Goal: Task Accomplishment & Management: Complete application form

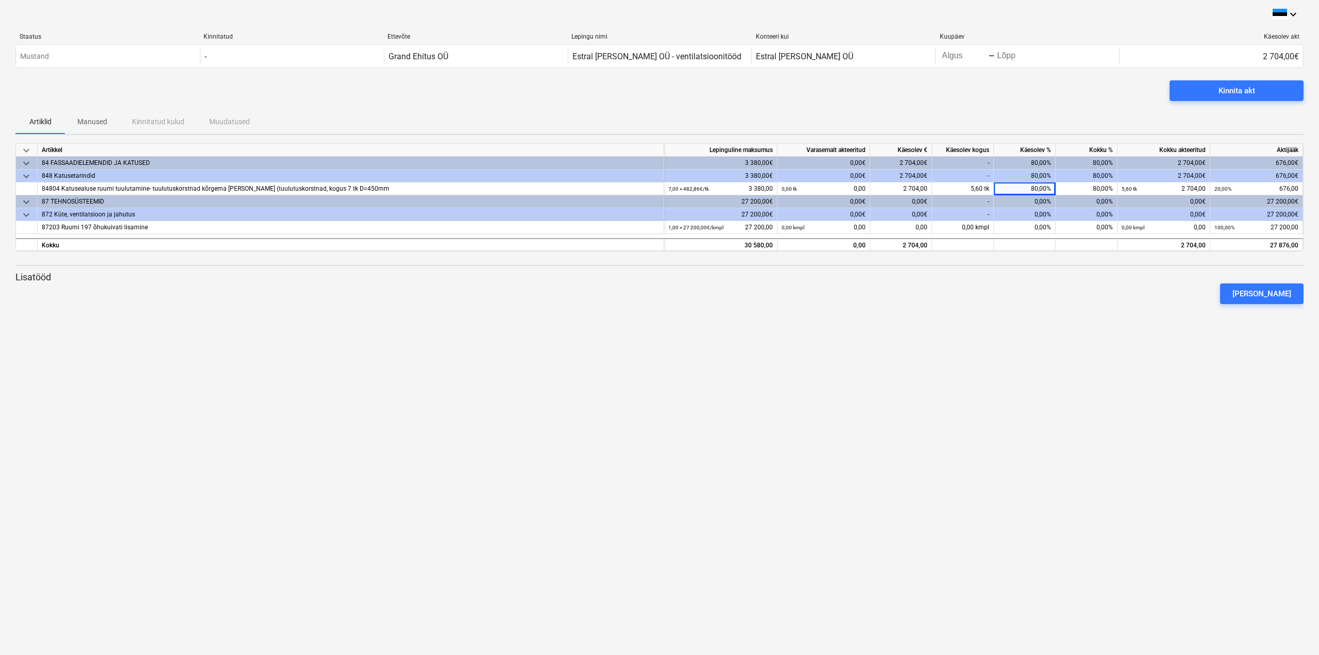
click at [639, 324] on div "keyboard_arrow_down Staatus Kinnitatud Ettevõte Lepingu nimi Konteeri kui Kuupä…" at bounding box center [659, 327] width 1319 height 655
click at [918, 340] on div "keyboard_arrow_down Staatus Kinnitatud Ettevõte Lepingu nimi Konteeri kui Kuupä…" at bounding box center [659, 327] width 1319 height 655
click at [1032, 335] on div "keyboard_arrow_down Staatus Kinnitatud Ettevõte Lepingu nimi Konteeri kui Kuupä…" at bounding box center [659, 327] width 1319 height 655
click at [1045, 226] on div "0,00%" at bounding box center [1025, 227] width 62 height 13
click at [1039, 304] on div at bounding box center [659, 308] width 1288 height 8
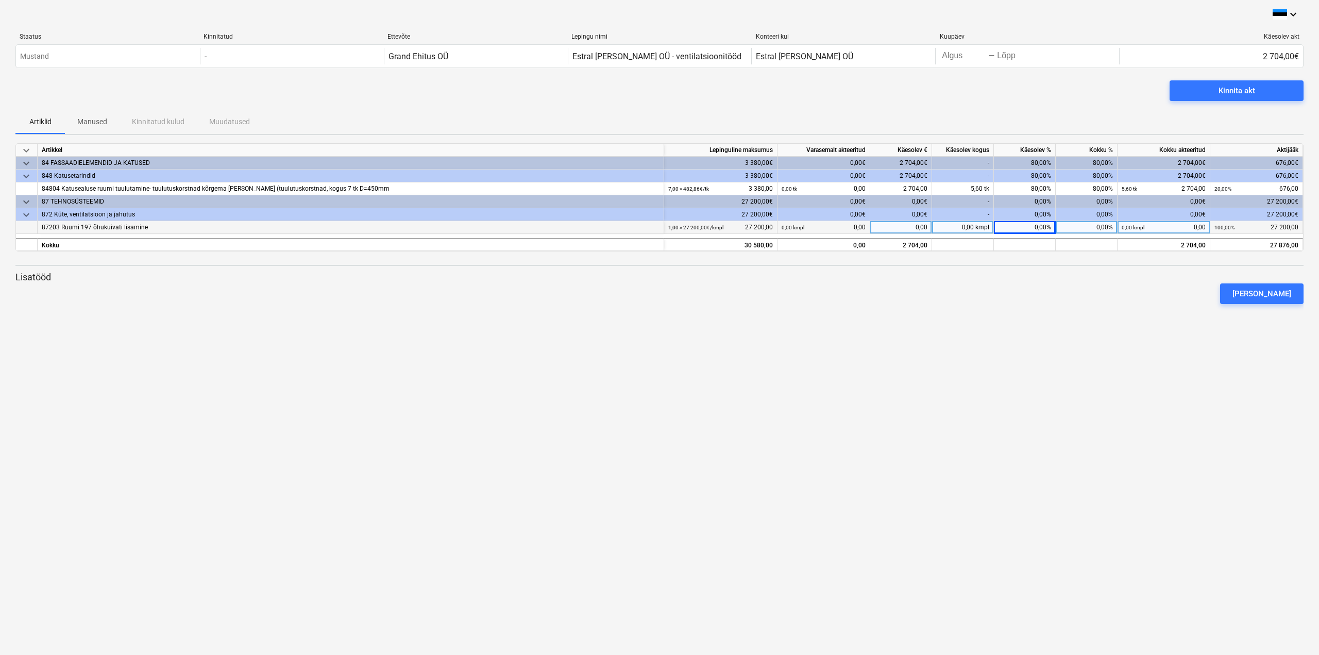
click at [1046, 215] on div "0,00%" at bounding box center [1025, 214] width 62 height 13
click at [1016, 316] on div "keyboard_arrow_down Staatus Kinnitatud Ettevõte Lepingu nimi Konteeri kui Kuupä…" at bounding box center [659, 327] width 1319 height 655
click at [1036, 216] on div "0,00%" at bounding box center [1025, 214] width 62 height 13
click at [1040, 215] on div "0,00%" at bounding box center [1025, 214] width 62 height 13
click at [1005, 359] on div "keyboard_arrow_down Staatus Kinnitatud Ettevõte Lepingu nimi Konteeri kui Kuupä…" at bounding box center [659, 327] width 1319 height 655
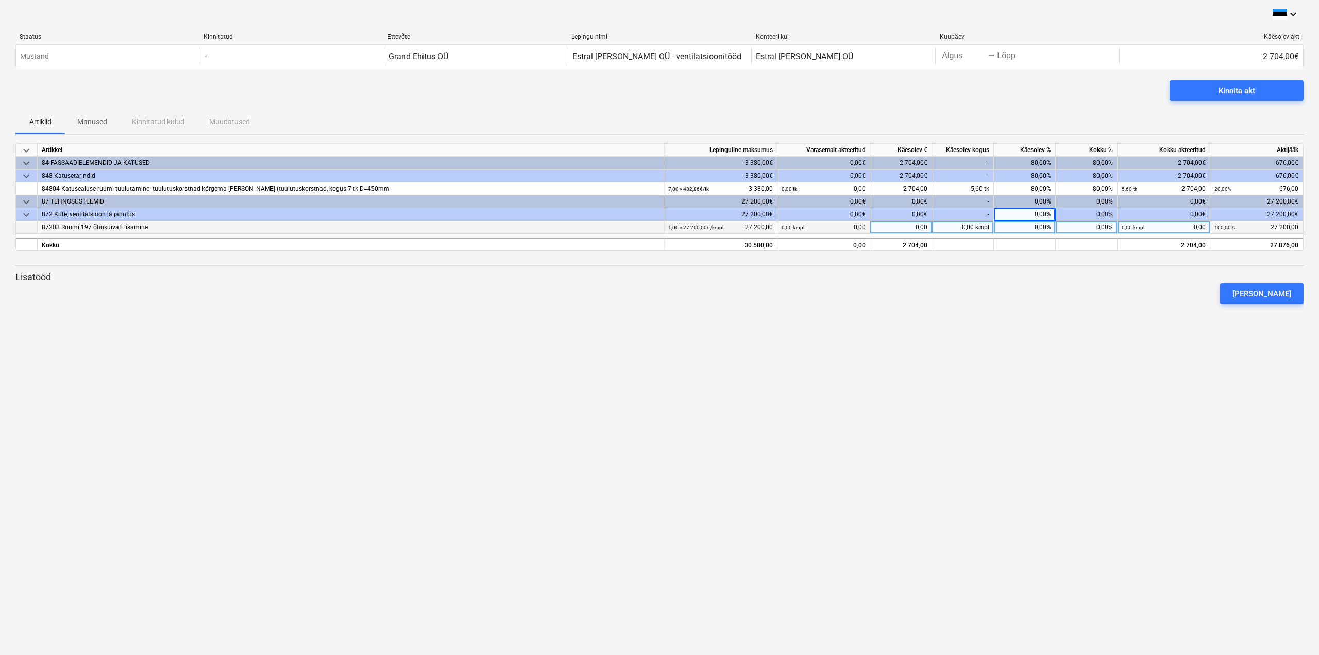
click at [1045, 227] on div "0,00%" at bounding box center [1025, 227] width 62 height 13
click at [1039, 210] on div "0,00%" at bounding box center [1025, 214] width 62 height 13
drag, startPoint x: 1041, startPoint y: 221, endPoint x: 1047, endPoint y: 222, distance: 5.7
click at [1047, 222] on div "0,00%" at bounding box center [1025, 227] width 62 height 13
type input "75"
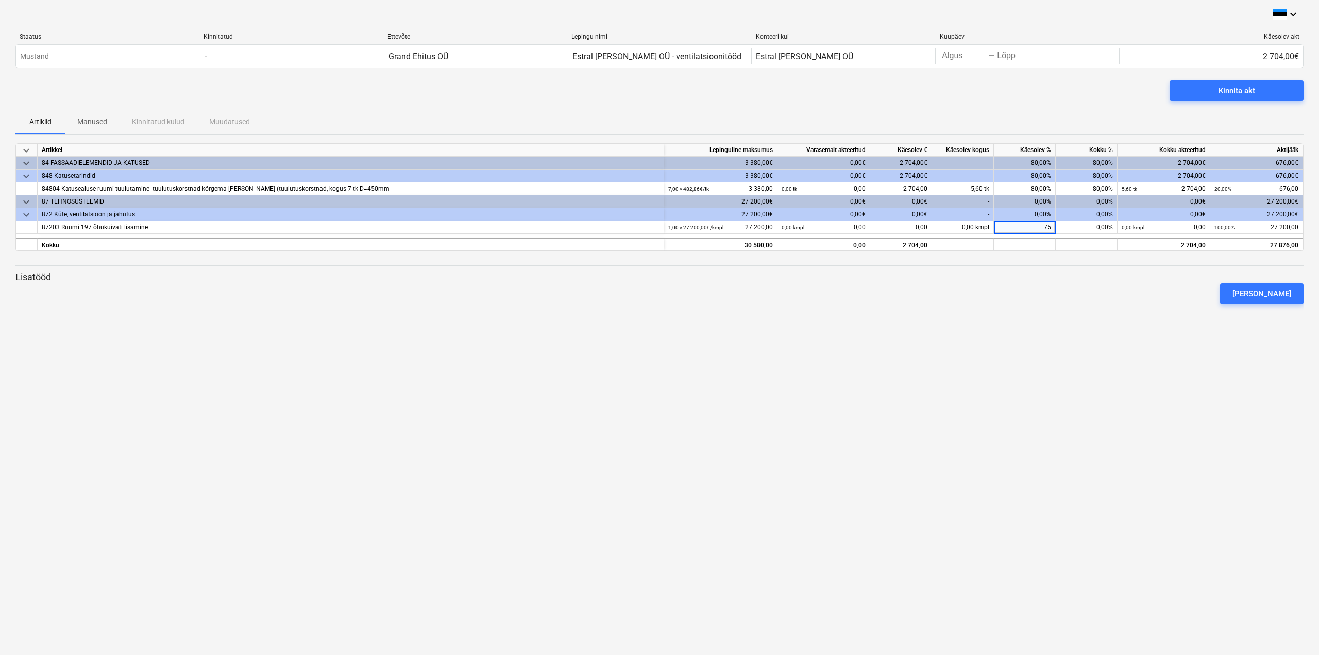
click at [1009, 344] on div "keyboard_arrow_down Staatus Kinnitatud Ettevõte Lepingu nimi Konteeri kui Kuupä…" at bounding box center [659, 327] width 1319 height 655
click at [984, 353] on div "keyboard_arrow_down Staatus Kinnitatud Ettevõte Lepingu nimi Konteeri kui Kuupä…" at bounding box center [659, 327] width 1319 height 655
click at [1236, 94] on div "Kinnita akt" at bounding box center [1236, 90] width 37 height 13
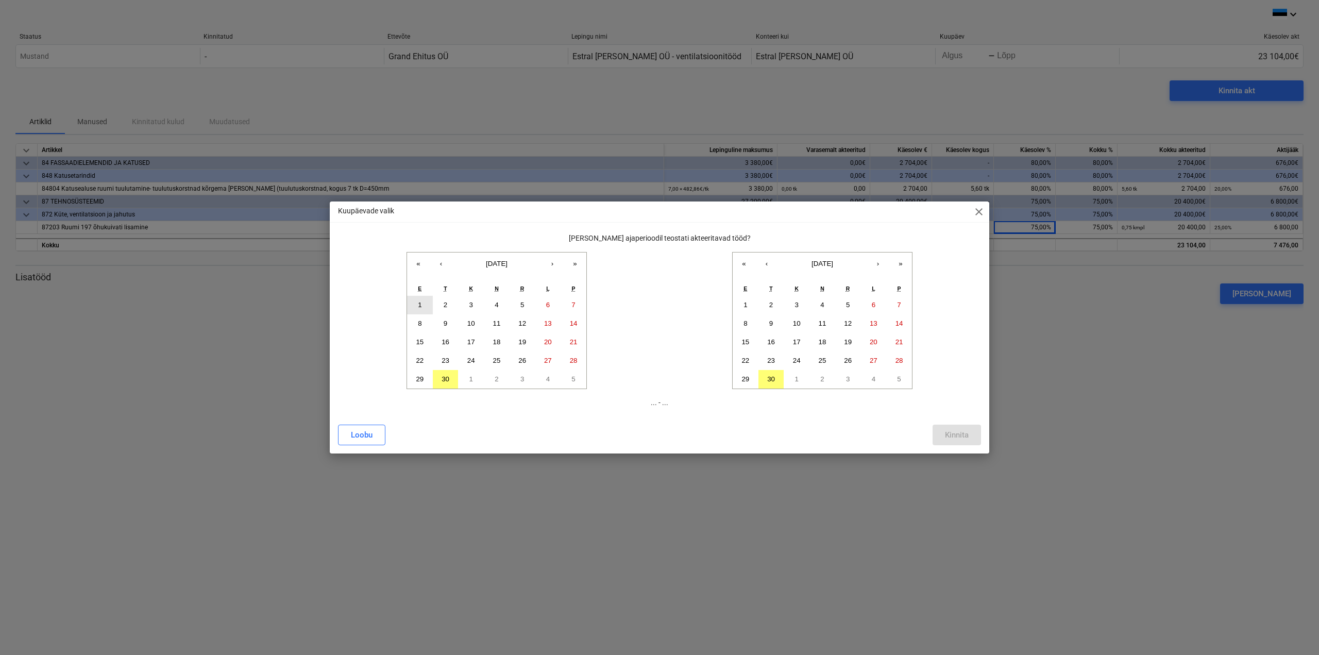
click at [424, 304] on button "1" at bounding box center [420, 305] width 26 height 19
click at [449, 377] on button "30" at bounding box center [446, 379] width 26 height 19
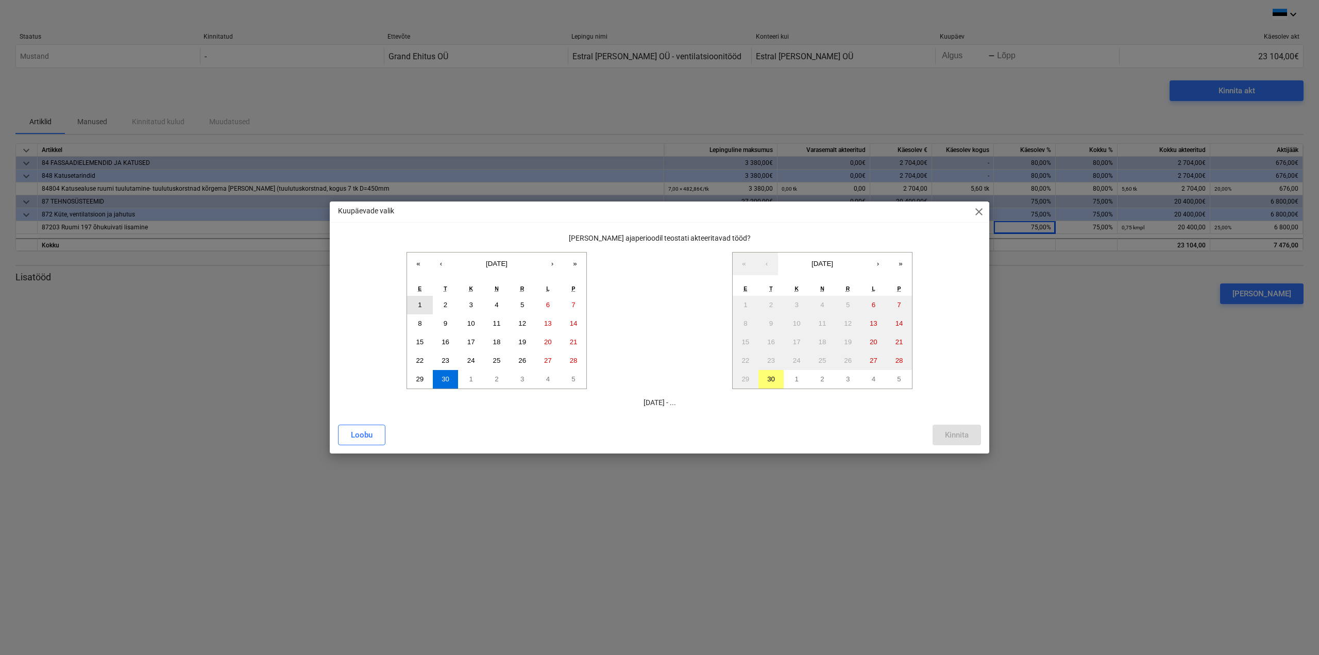
click at [422, 302] on button "1" at bounding box center [420, 305] width 26 height 19
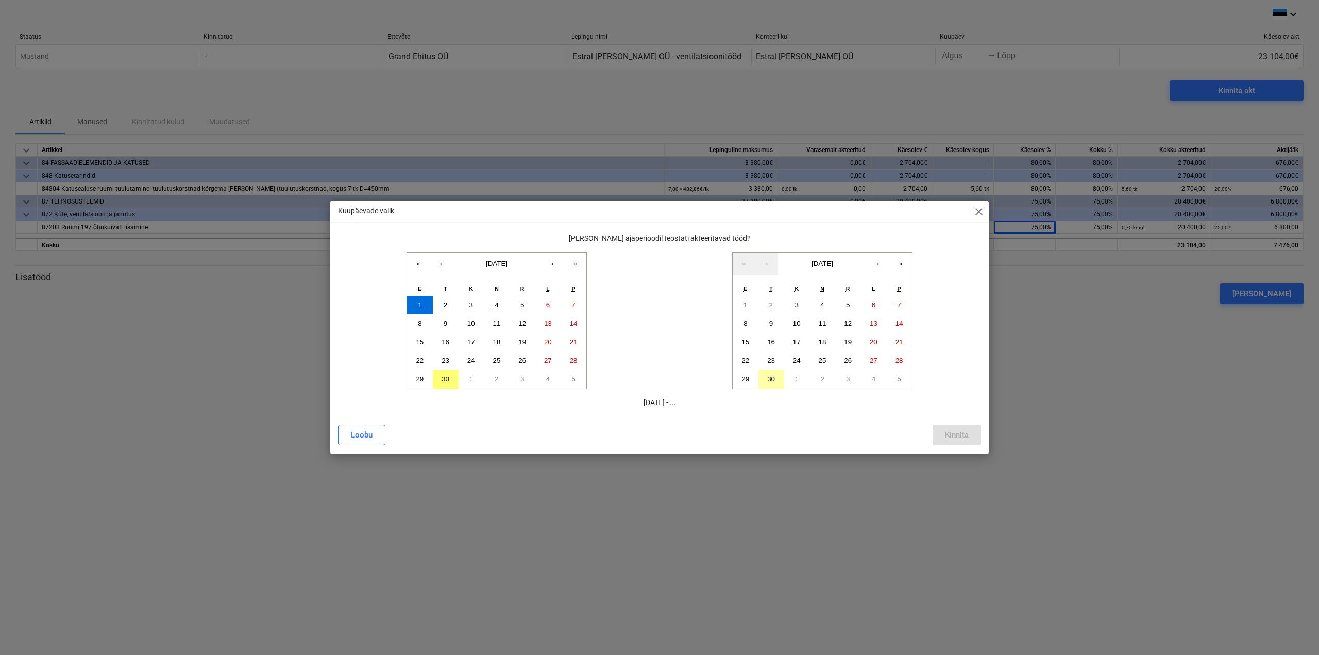
click at [771, 379] on abbr "30" at bounding box center [771, 379] width 8 height 8
click at [975, 439] on button "Kinnita" at bounding box center [956, 434] width 48 height 21
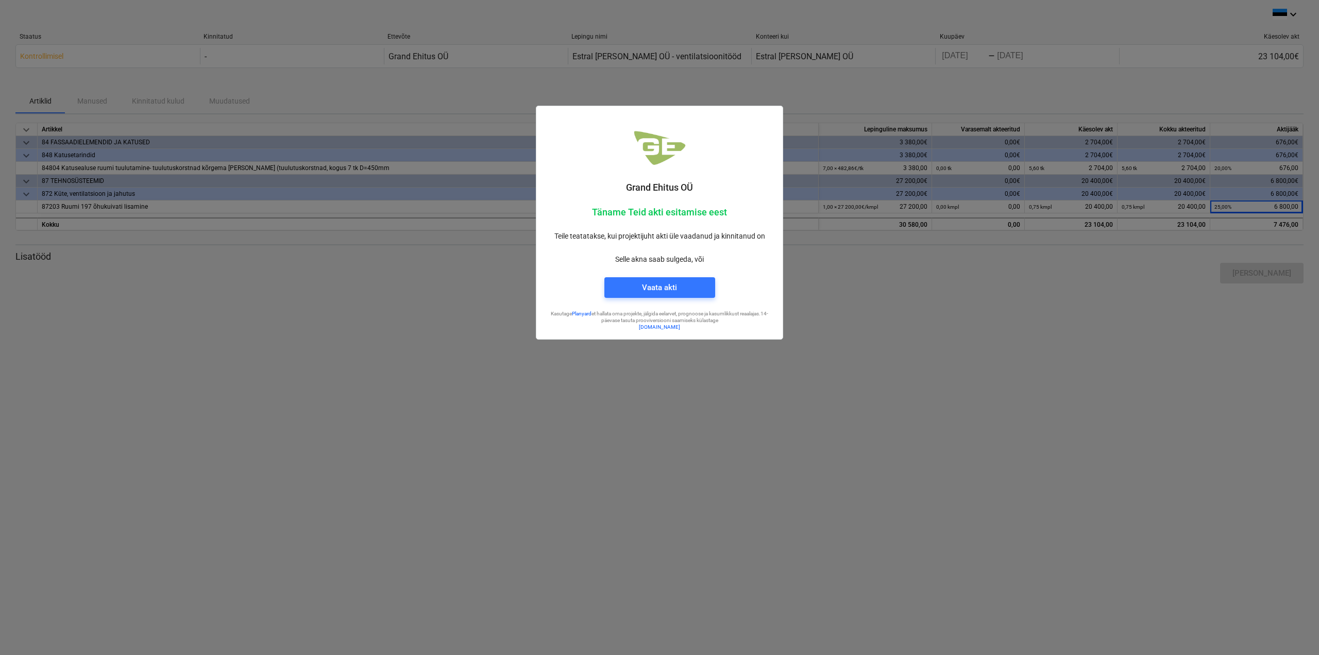
click at [846, 300] on div at bounding box center [659, 327] width 1319 height 655
click at [945, 79] on div at bounding box center [659, 327] width 1319 height 655
click at [658, 289] on div "Vaata akti" at bounding box center [659, 287] width 35 height 13
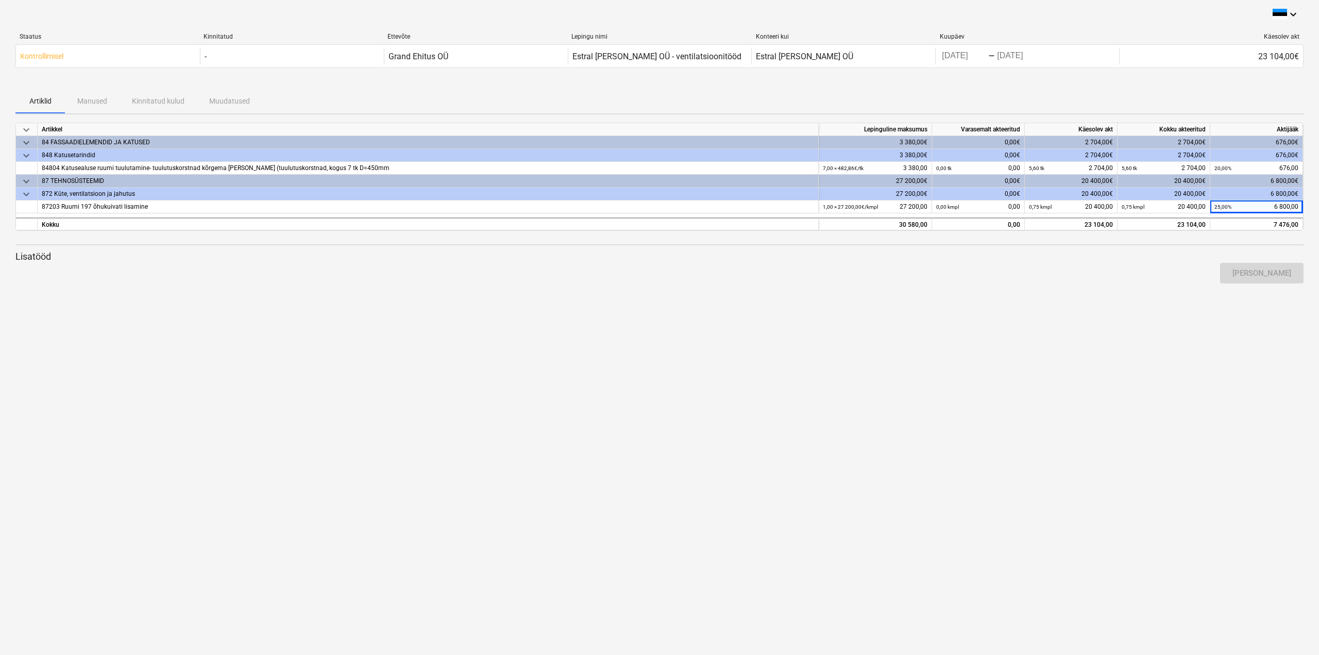
click at [277, 386] on div "keyboard_arrow_down Staatus Kinnitatud Ettevõte Lepingu nimi Konteeri kui Kuupä…" at bounding box center [659, 327] width 1319 height 655
